Goal: Transaction & Acquisition: Purchase product/service

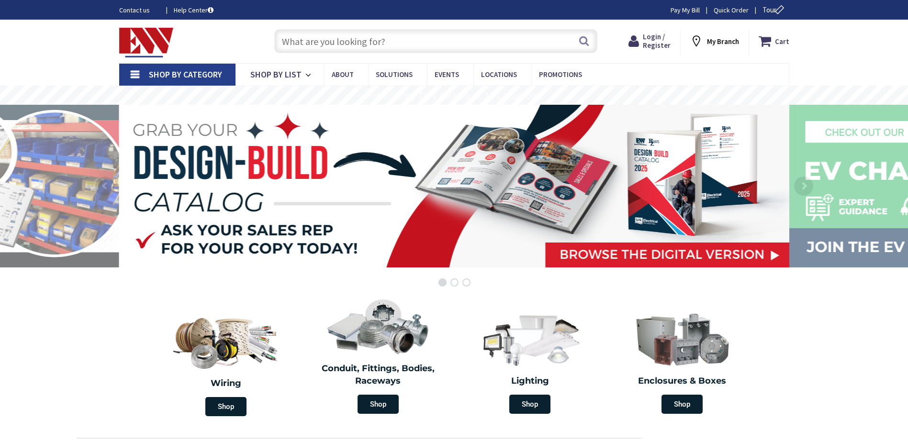
click at [133, 75] on link "Shop By Category" at bounding box center [177, 75] width 116 height 22
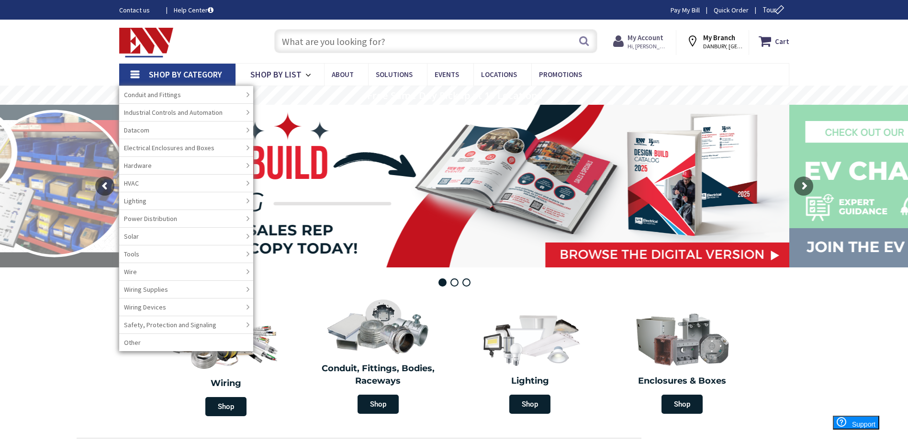
click at [627, 44] on icon at bounding box center [620, 41] width 14 height 17
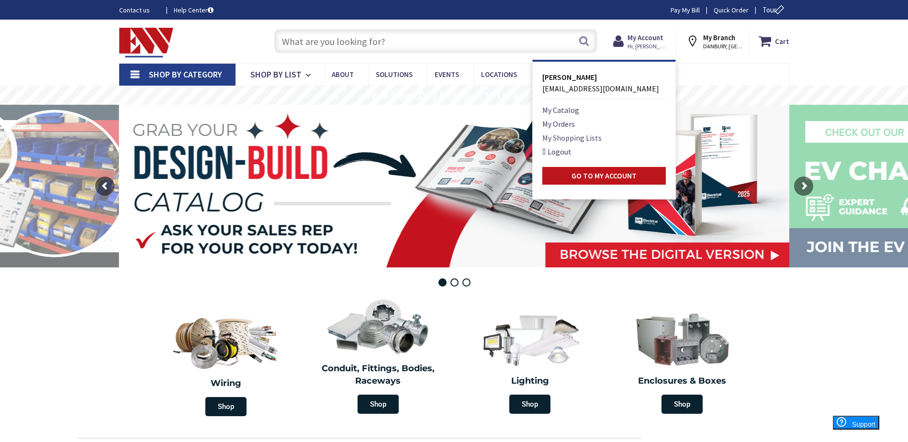
click at [583, 137] on link "My Shopping Lists" at bounding box center [571, 137] width 59 height 11
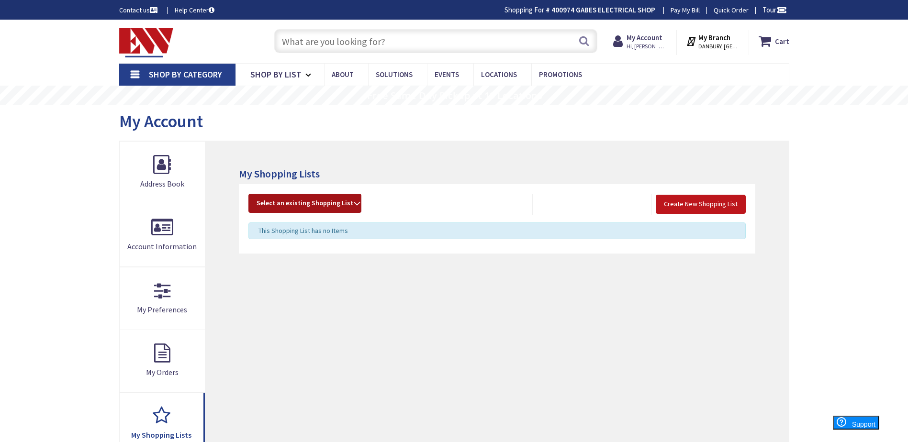
click at [338, 206] on span "Select an existing Shopping List" at bounding box center [304, 203] width 97 height 9
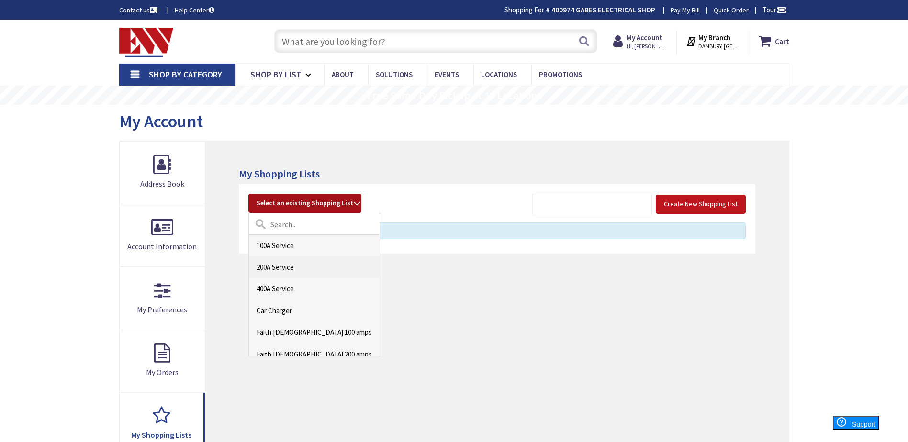
click at [302, 268] on link "200A Service" at bounding box center [314, 267] width 131 height 22
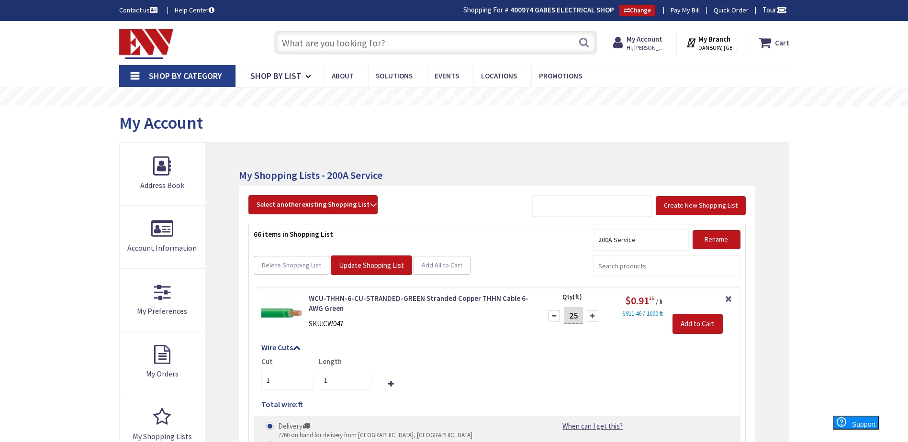
click at [329, 37] on input "text" at bounding box center [435, 43] width 323 height 24
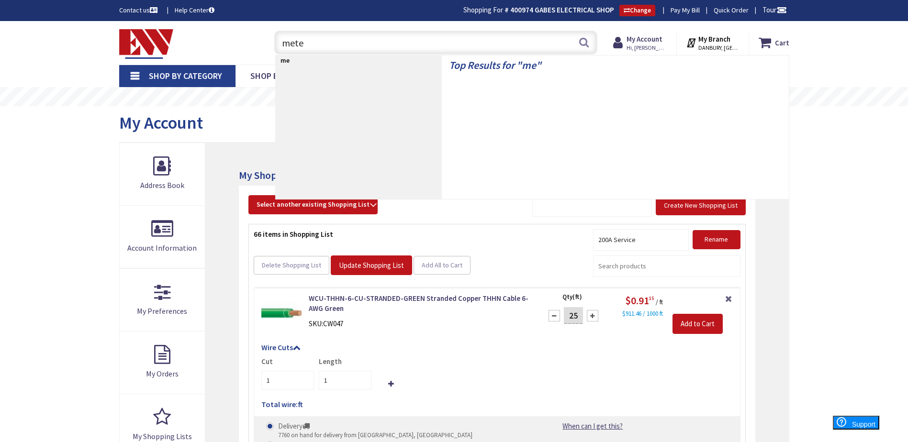
type input "meter"
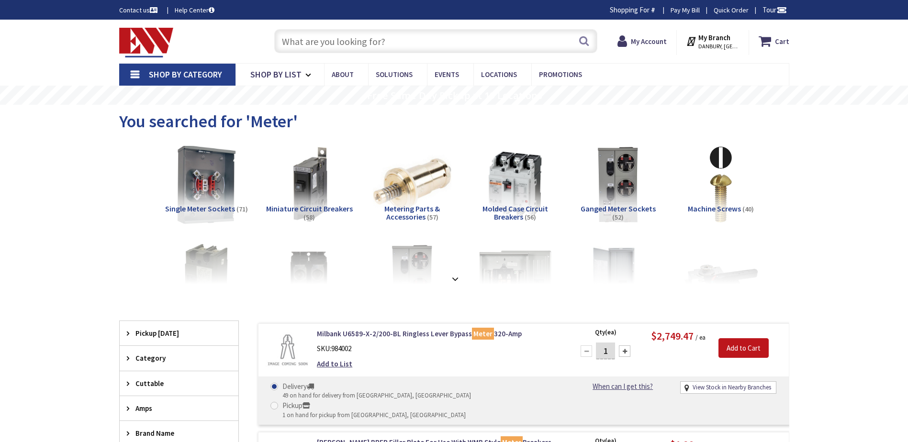
click at [207, 200] on img at bounding box center [206, 184] width 87 height 87
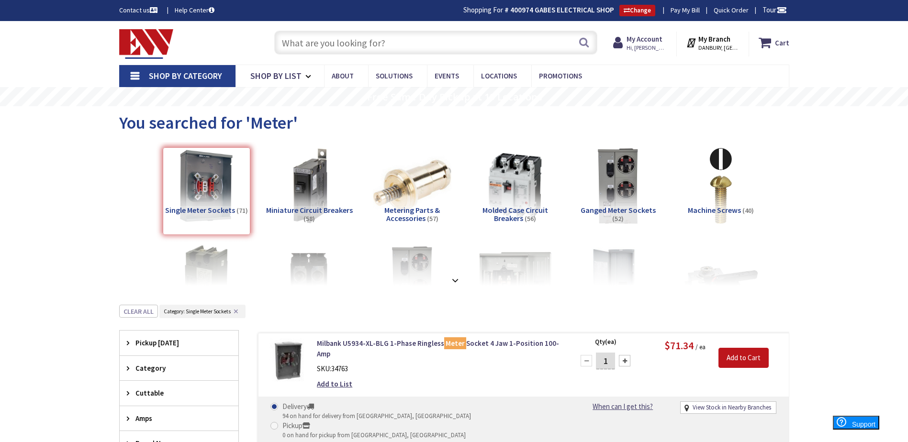
click at [317, 41] on input "text" at bounding box center [435, 43] width 323 height 24
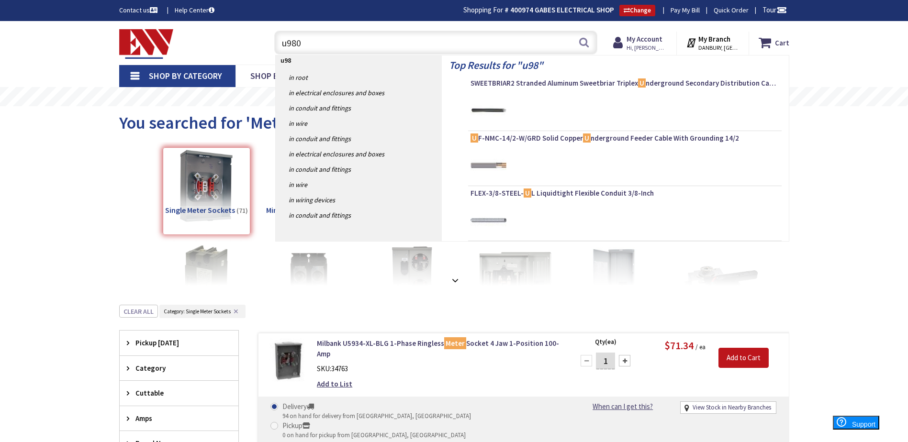
type input "u9800"
